Goal: Navigation & Orientation: Find specific page/section

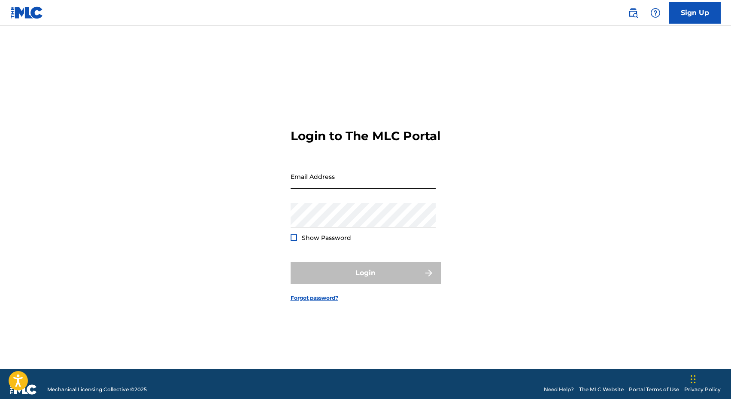
click at [358, 189] on input "Email Address" at bounding box center [363, 176] width 145 height 24
type input "[PERSON_NAME][EMAIL_ADDRESS][DOMAIN_NAME]"
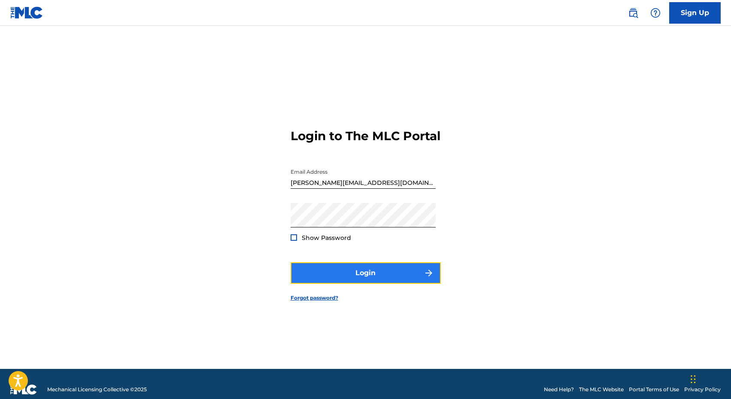
click at [378, 274] on button "Login" at bounding box center [366, 272] width 150 height 21
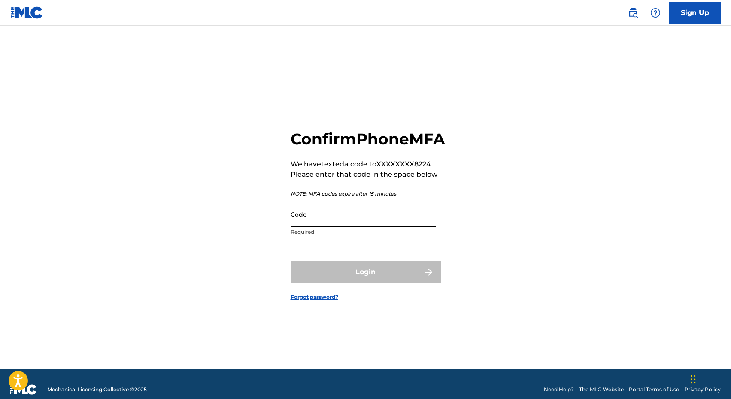
click at [367, 226] on input "Code" at bounding box center [363, 214] width 145 height 24
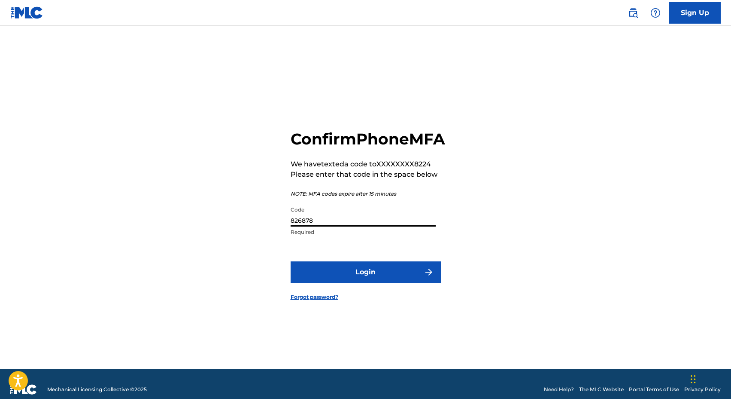
type input "826878"
click at [291, 261] on button "Login" at bounding box center [366, 271] width 150 height 21
